Goal: Task Accomplishment & Management: Use online tool/utility

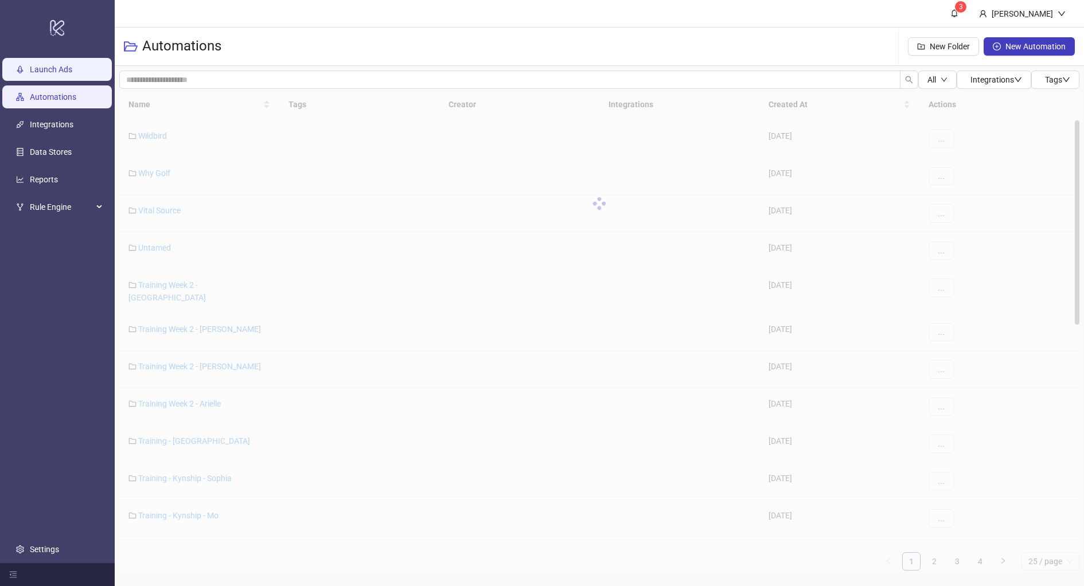
click at [57, 72] on link "Launch Ads" at bounding box center [51, 69] width 42 height 9
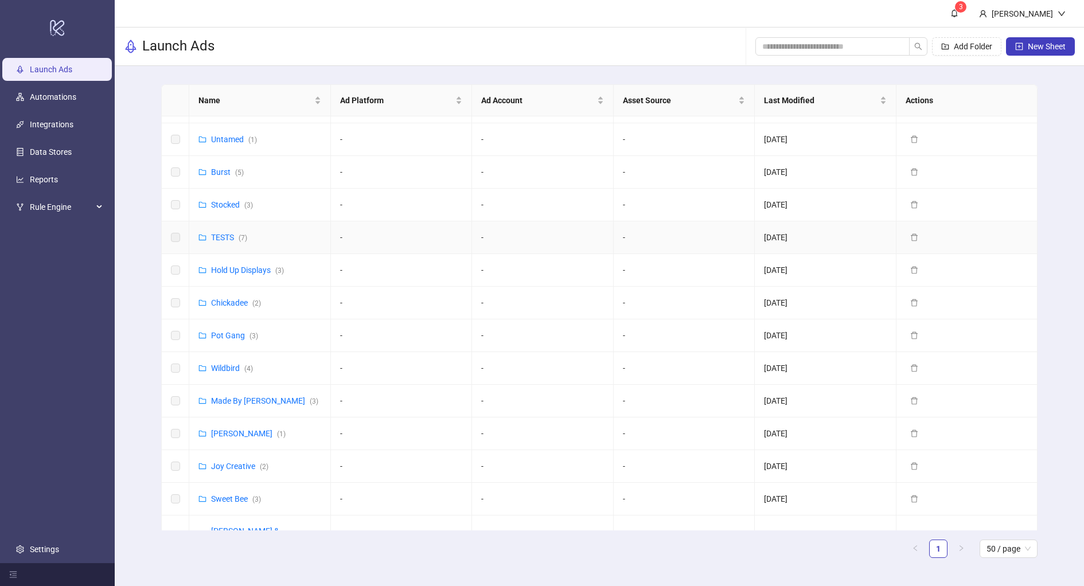
scroll to position [300, 0]
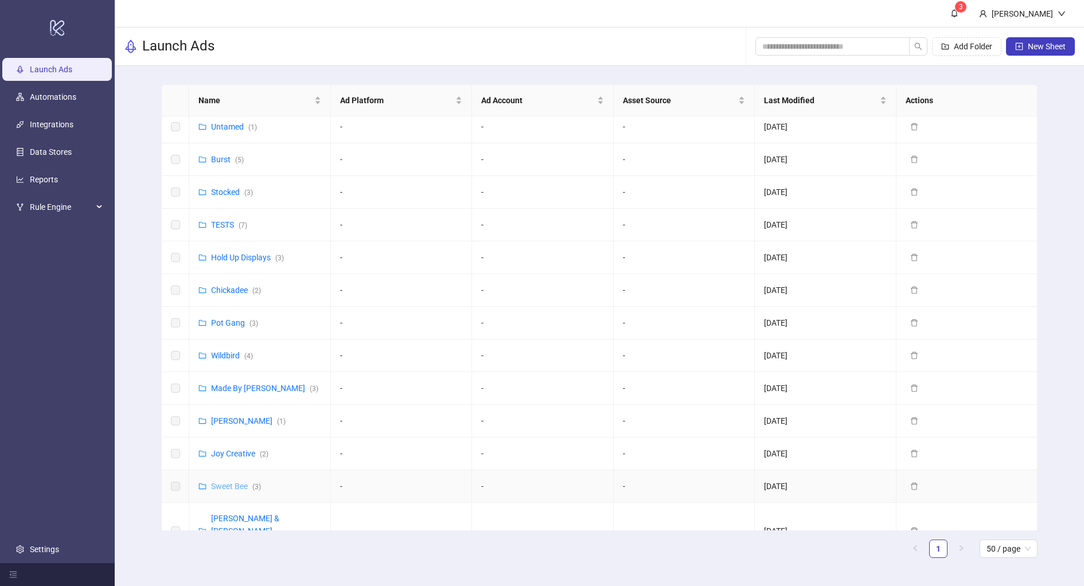
click at [225, 482] on link "Sweet Bee ( 3 )" at bounding box center [236, 486] width 50 height 9
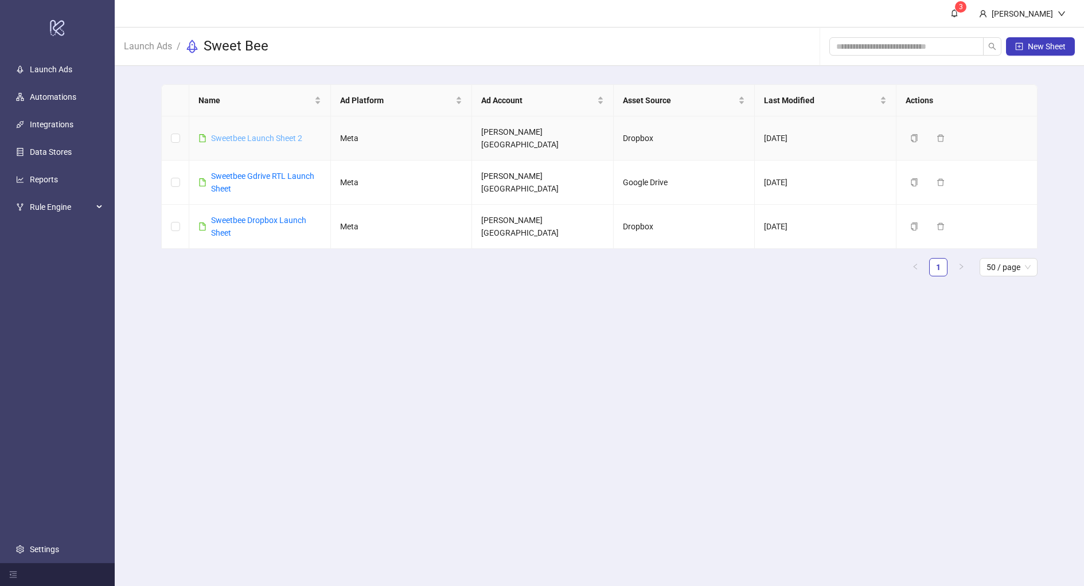
click at [269, 134] on link "Sweetbee Launch Sheet 2" at bounding box center [256, 138] width 91 height 9
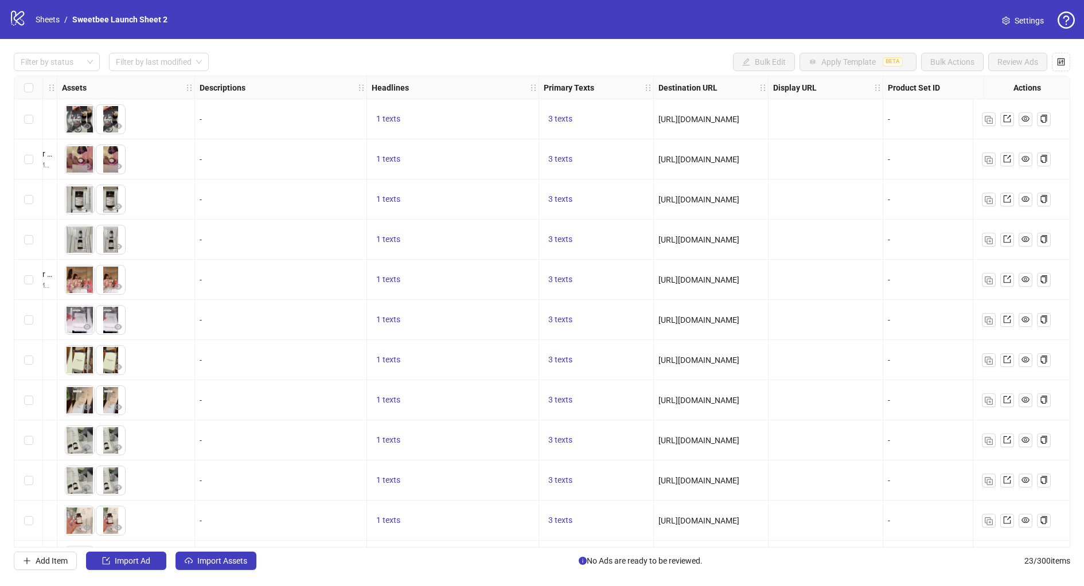
scroll to position [0, 591]
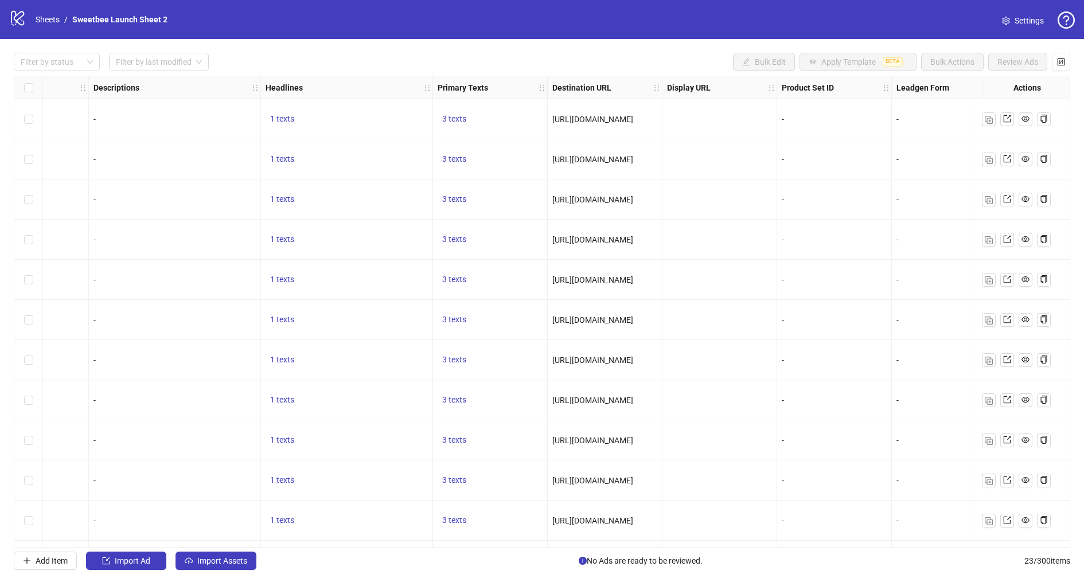
click at [633, 118] on span "[URL][DOMAIN_NAME]" at bounding box center [592, 119] width 81 height 9
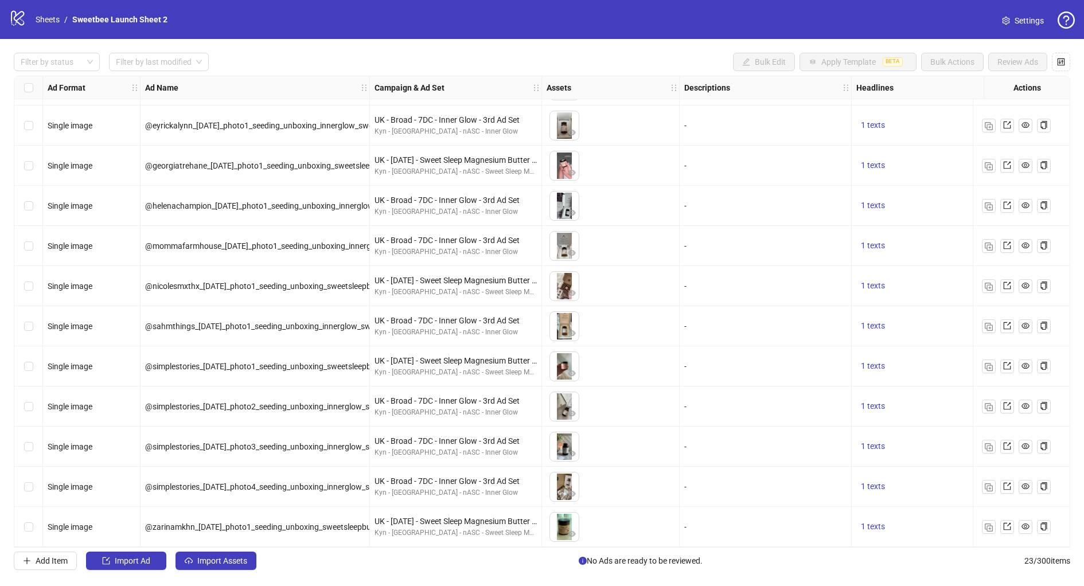
scroll to position [0, 0]
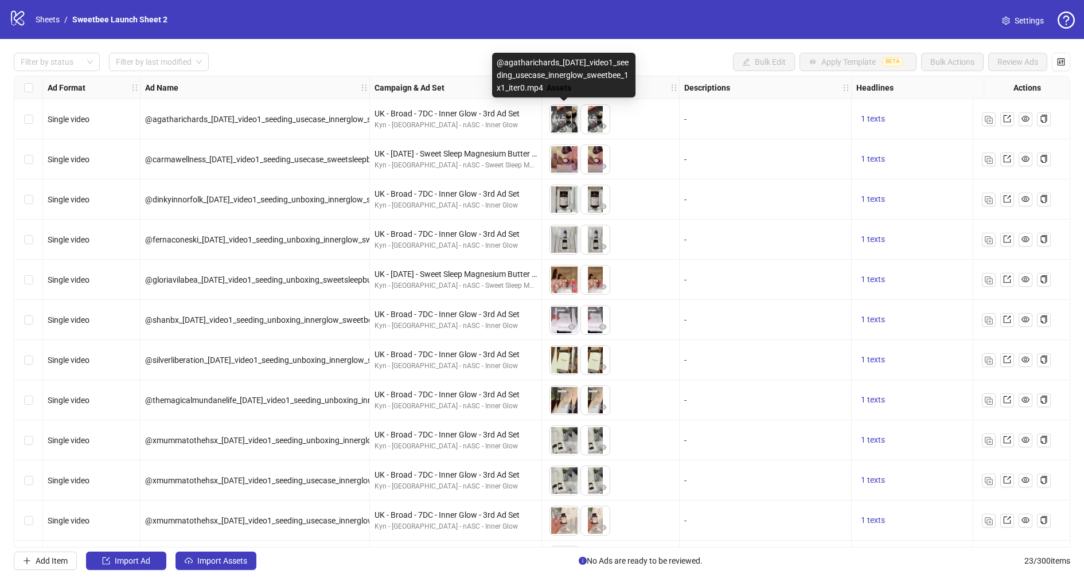
click at [560, 119] on img at bounding box center [564, 119] width 29 height 29
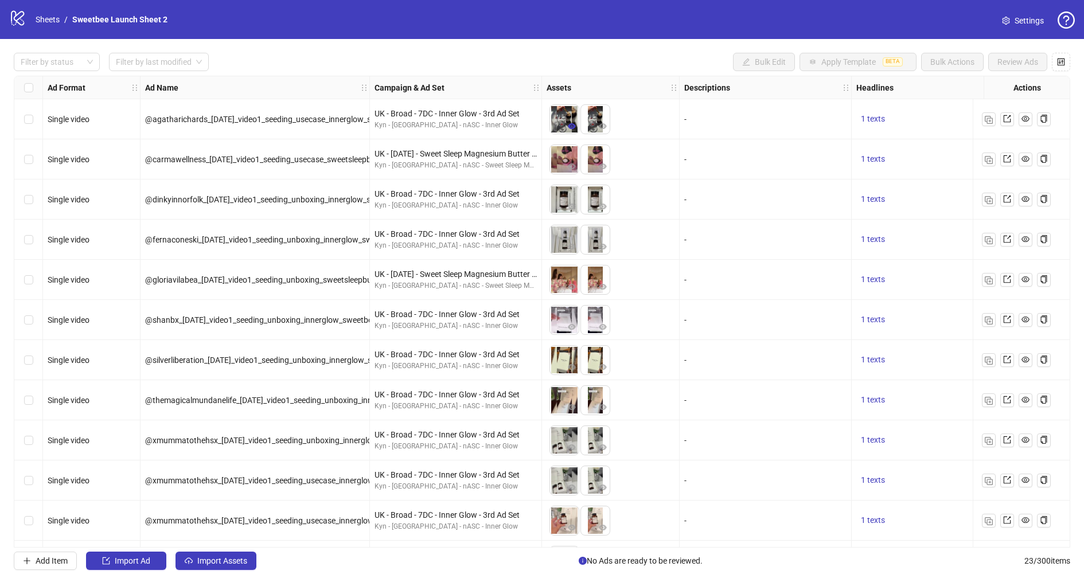
click at [572, 127] on icon "eye" at bounding box center [572, 126] width 8 height 6
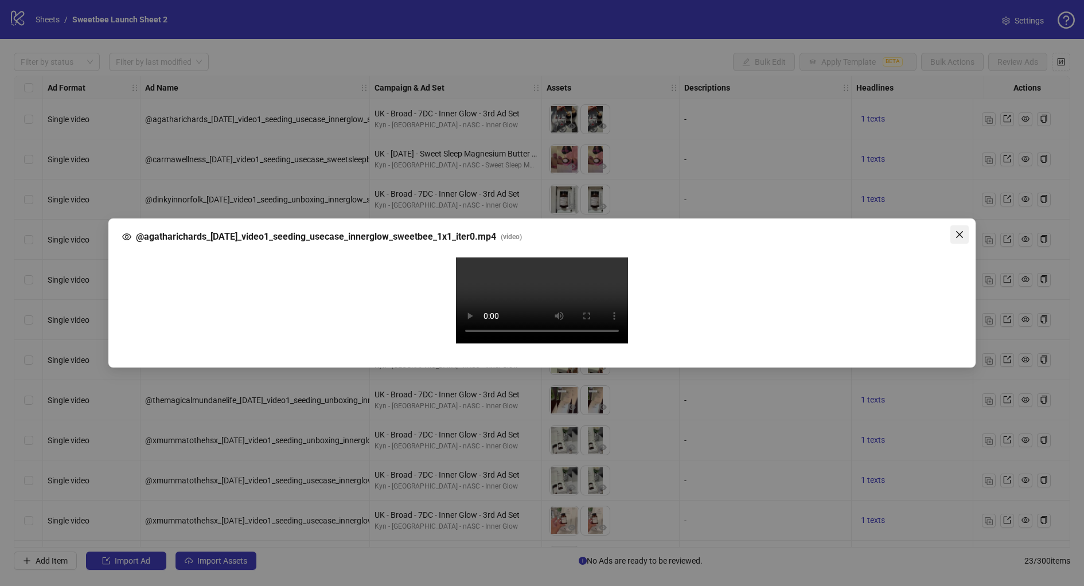
click at [959, 230] on icon "close" at bounding box center [959, 234] width 9 height 9
